Goal: Task Accomplishment & Management: Use online tool/utility

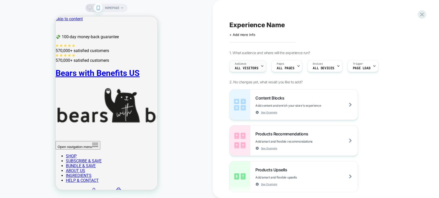
click at [256, 68] on span "All Visitors" at bounding box center [246, 69] width 23 height 4
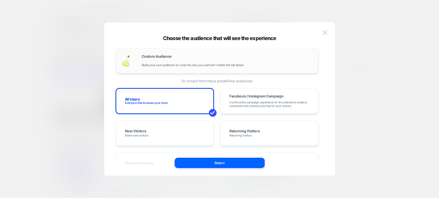
click at [177, 63] on div "Custom Audience Build your own audience in-case the one you want isn't within t…" at bounding box center [227, 61] width 171 height 12
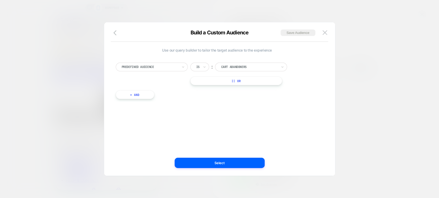
click at [179, 67] on div "Predefined Audience" at bounding box center [152, 67] width 72 height 9
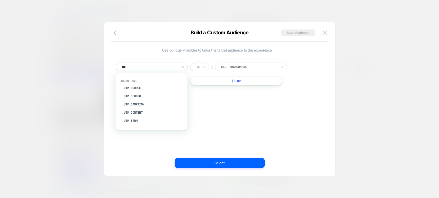
type input "***"
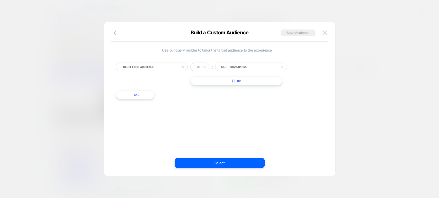
click at [244, 68] on div at bounding box center [249, 67] width 57 height 5
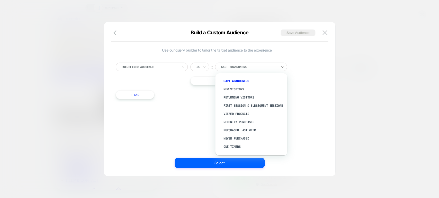
click at [150, 66] on div at bounding box center [150, 67] width 57 height 5
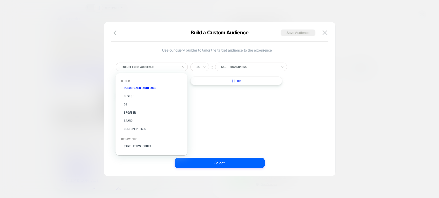
type input "*"
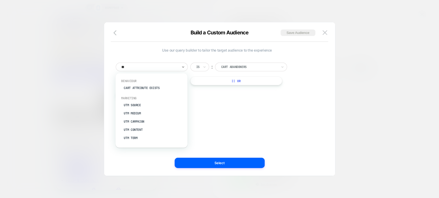
type input "***"
click at [141, 102] on div "UTM Campaign" at bounding box center [153, 104] width 67 height 8
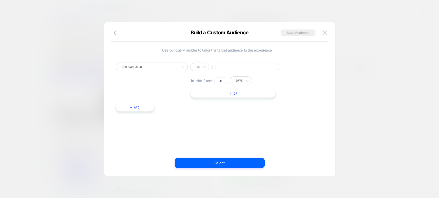
click at [234, 67] on input at bounding box center [247, 67] width 64 height 9
click at [128, 14] on div at bounding box center [219, 99] width 439 height 198
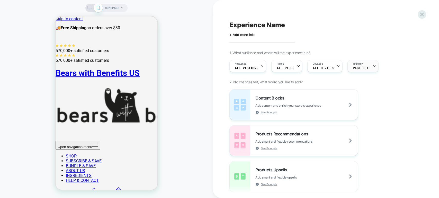
click at [360, 68] on span "Page Load" at bounding box center [361, 69] width 17 height 4
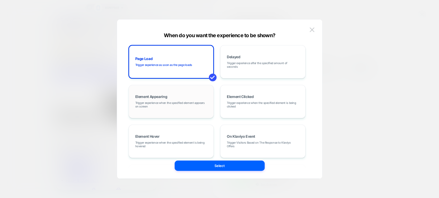
click at [180, 106] on span "Trigger experience when the specified element appears on screen" at bounding box center [171, 104] width 72 height 7
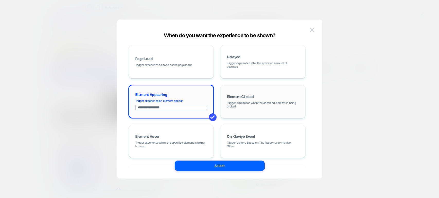
click at [247, 106] on span "Trigger experience when the specified element is being clicked" at bounding box center [263, 104] width 72 height 7
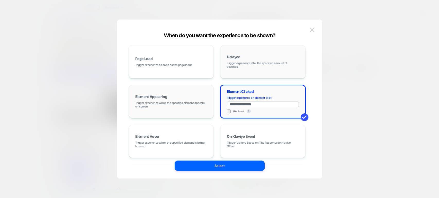
click at [239, 66] on span "Trigger experience after the specified amount of seconds" at bounding box center [263, 64] width 72 height 7
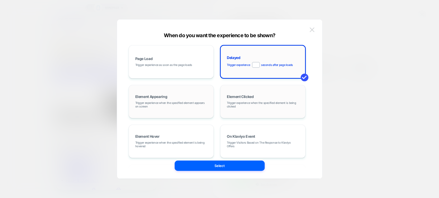
click at [312, 28] on img at bounding box center [311, 29] width 5 height 4
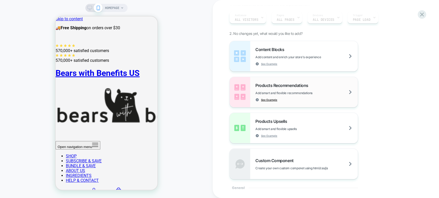
scroll to position [114, 0]
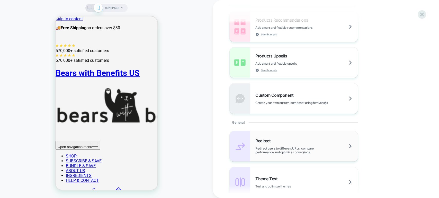
click at [285, 136] on div "Redirect Redirect users to different URLs, compare performance and optimize con…" at bounding box center [293, 146] width 128 height 30
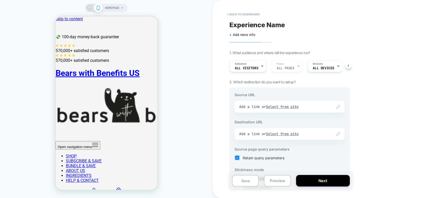
click at [293, 67] on div "Audience All Visitors Pages ALL PAGES Devices ALL DEVICES Trigger Page Load" at bounding box center [287, 66] width 120 height 17
click at [230, 14] on button "< back to dashboard" at bounding box center [243, 14] width 38 height 8
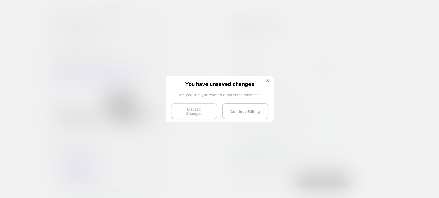
click at [203, 112] on button "Discard Changes" at bounding box center [194, 112] width 46 height 16
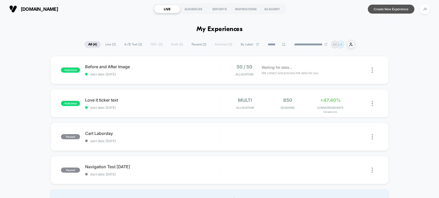
click at [391, 8] on button "Create New Experience" at bounding box center [390, 9] width 47 height 9
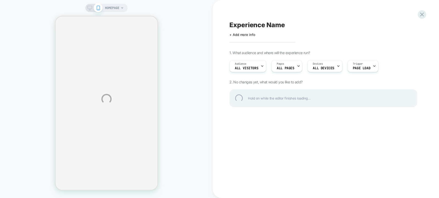
click at [290, 68] on div "HOMEPAGE Experience Name Click to edit experience details + Add more info 1. Wh…" at bounding box center [219, 99] width 439 height 198
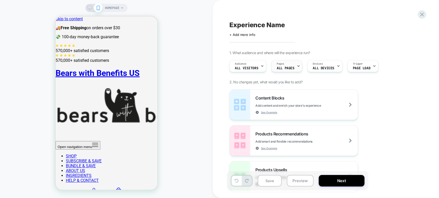
click at [292, 70] on div "Pages ALL PAGES" at bounding box center [285, 66] width 28 height 12
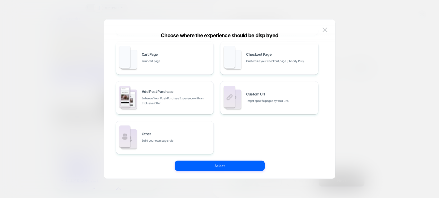
scroll to position [85, 0]
click at [263, 103] on div "Custom Url Target specific pages by their urls" at bounding box center [269, 97] width 92 height 28
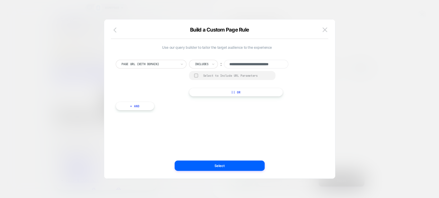
scroll to position [0, 0]
click at [114, 30] on icon "button" at bounding box center [114, 29] width 3 height 5
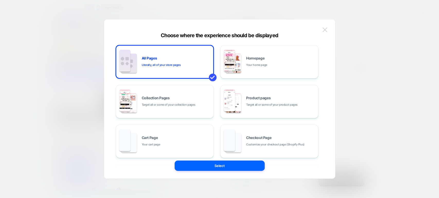
click at [327, 29] on button at bounding box center [325, 30] width 8 height 8
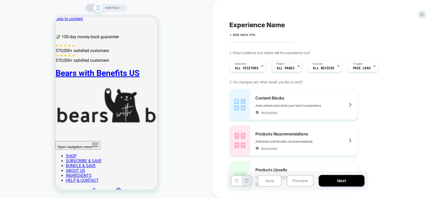
click at [293, 67] on div "Pages ALL PAGES" at bounding box center [285, 66] width 28 height 12
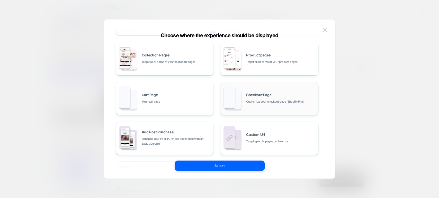
scroll to position [85, 0]
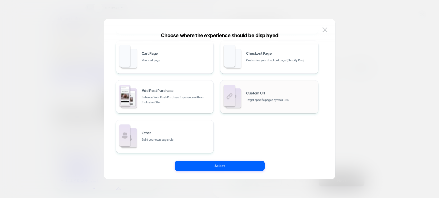
click at [265, 101] on span "Target specific pages by their urls" at bounding box center [267, 100] width 42 height 5
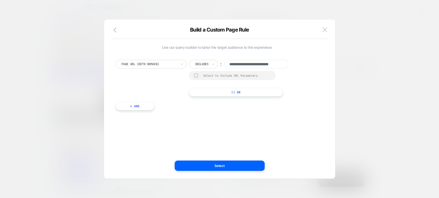
scroll to position [0, 0]
click at [324, 30] on img at bounding box center [324, 29] width 5 height 4
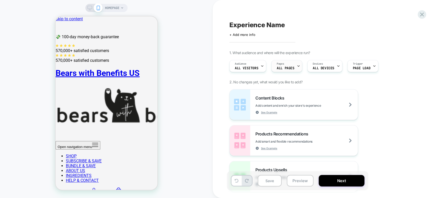
click at [293, 68] on div "Pages ALL PAGES" at bounding box center [285, 66] width 28 height 12
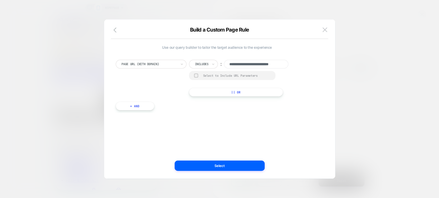
click at [295, 12] on div at bounding box center [219, 99] width 439 height 198
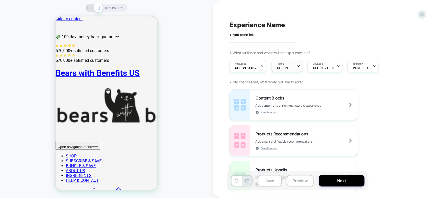
click at [279, 65] on span "Pages" at bounding box center [279, 64] width 7 height 4
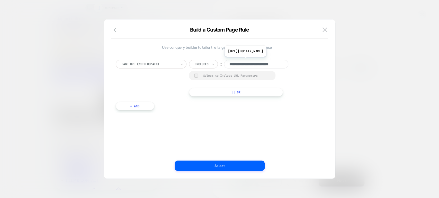
click at [173, 67] on div "Page Url (WITH DOMAIN)" at bounding box center [149, 64] width 56 height 6
click at [345, 38] on div at bounding box center [219, 99] width 439 height 198
